Goal: Transaction & Acquisition: Subscribe to service/newsletter

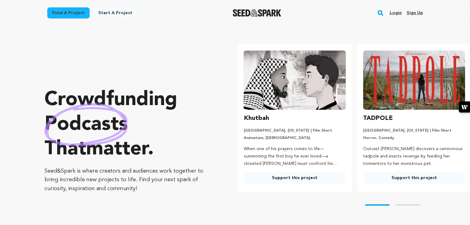
click at [416, 13] on link "Sign up" at bounding box center [414, 13] width 16 height 10
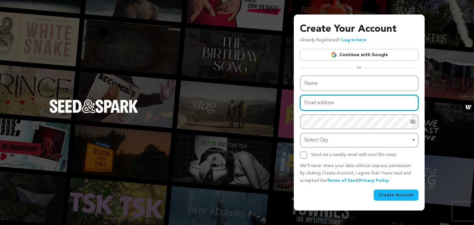
type input "jonesinsurancefamily@outlook.com"
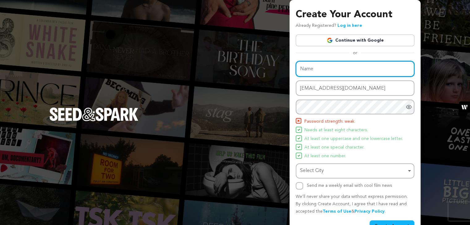
click at [306, 82] on div "Name Email address jonesinsurancefamily@outlook.com Password Password must have…" at bounding box center [354, 125] width 119 height 129
type input "Agence Axcess"
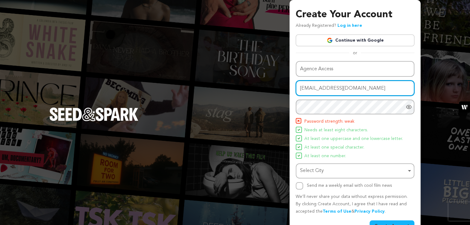
click at [334, 90] on input "jonesinsurancefamily@outlook.com" at bounding box center [354, 89] width 119 height 16
paste input "agenceaxcess45@gmail"
type input "agenceaxcess45@gmail.com"
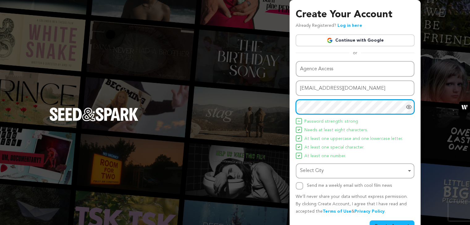
click at [304, 171] on div "Select City Remove item" at bounding box center [353, 171] width 106 height 9
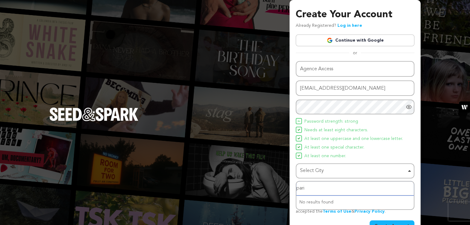
type input "paris"
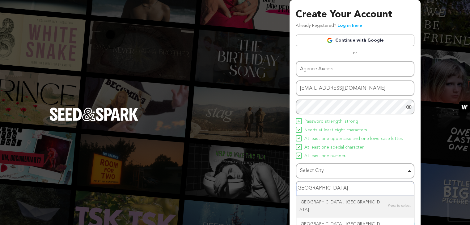
click at [300, 188] on input "paris" at bounding box center [354, 189] width 117 height 14
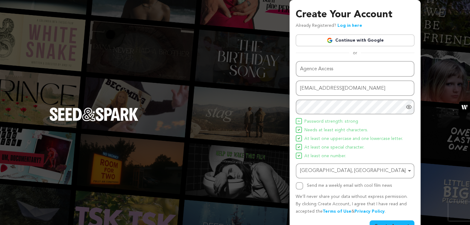
click at [377, 221] on button "Create Account" at bounding box center [391, 226] width 45 height 11
